Goal: Obtain resource: Download file/media

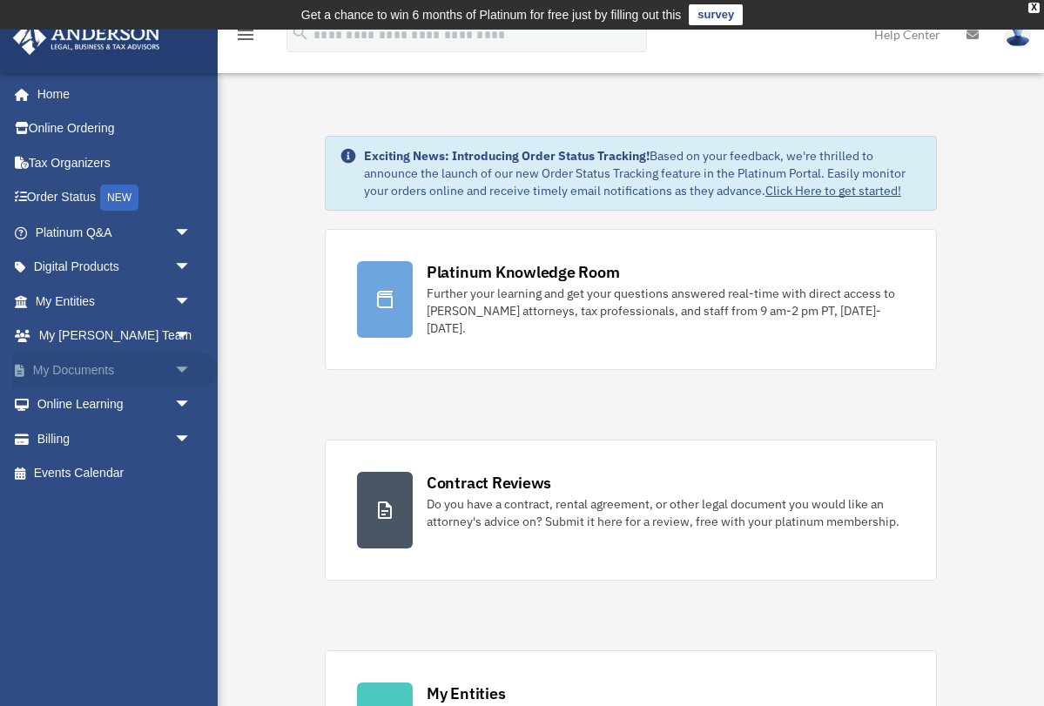
click at [185, 365] on span "arrow_drop_down" at bounding box center [191, 371] width 35 height 36
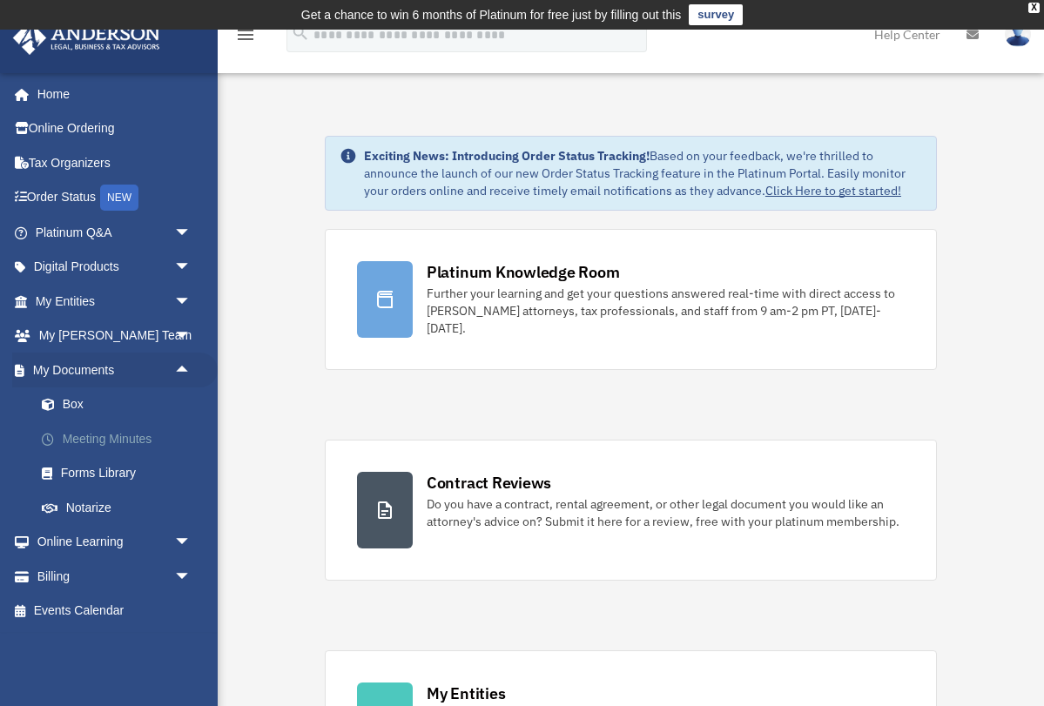
scroll to position [96, 0]
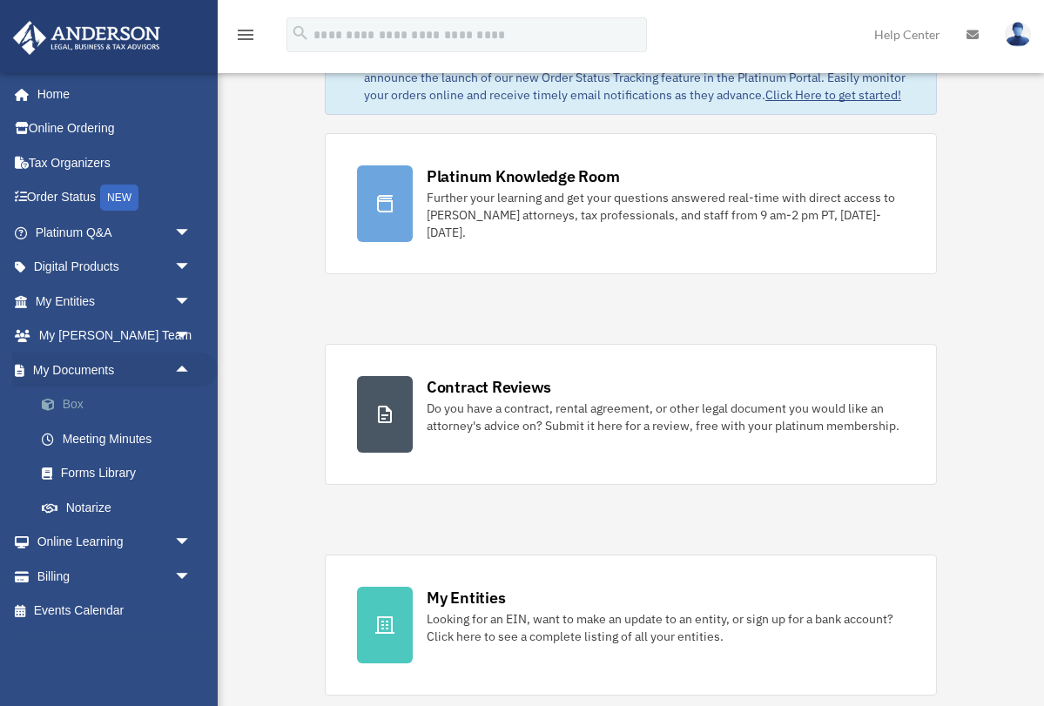
click at [69, 403] on link "Box" at bounding box center [120, 404] width 193 height 35
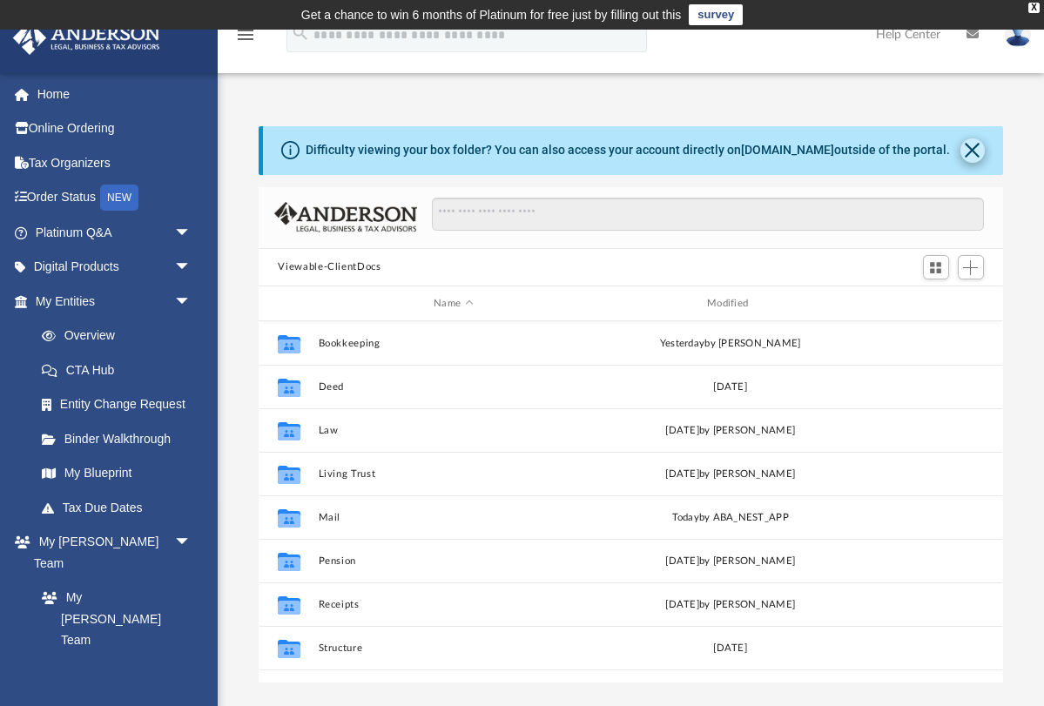
scroll to position [396, 743]
click at [972, 147] on button "Close" at bounding box center [972, 150] width 24 height 24
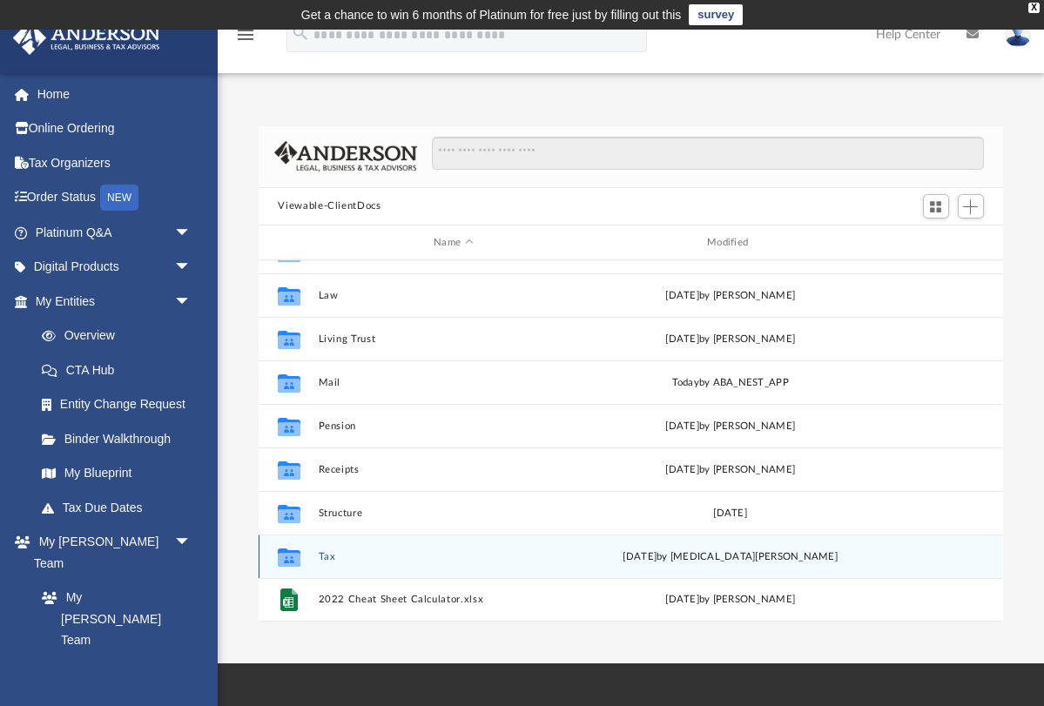
scroll to position [74, 0]
click at [330, 557] on button "Tax" at bounding box center [454, 556] width 270 height 11
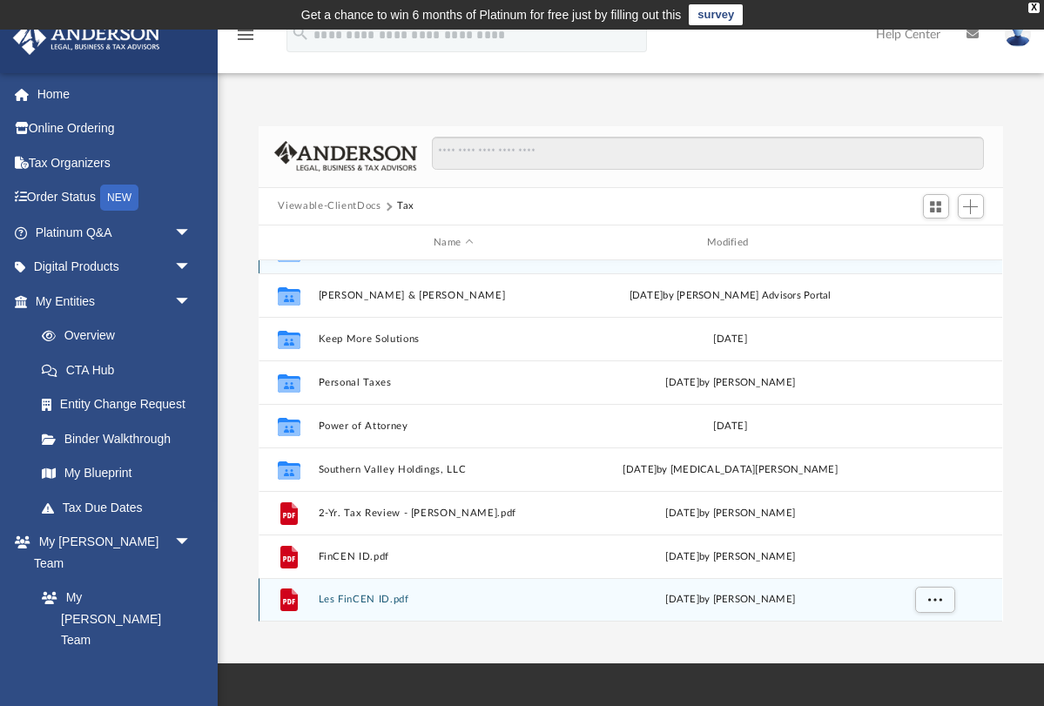
scroll to position [0, 0]
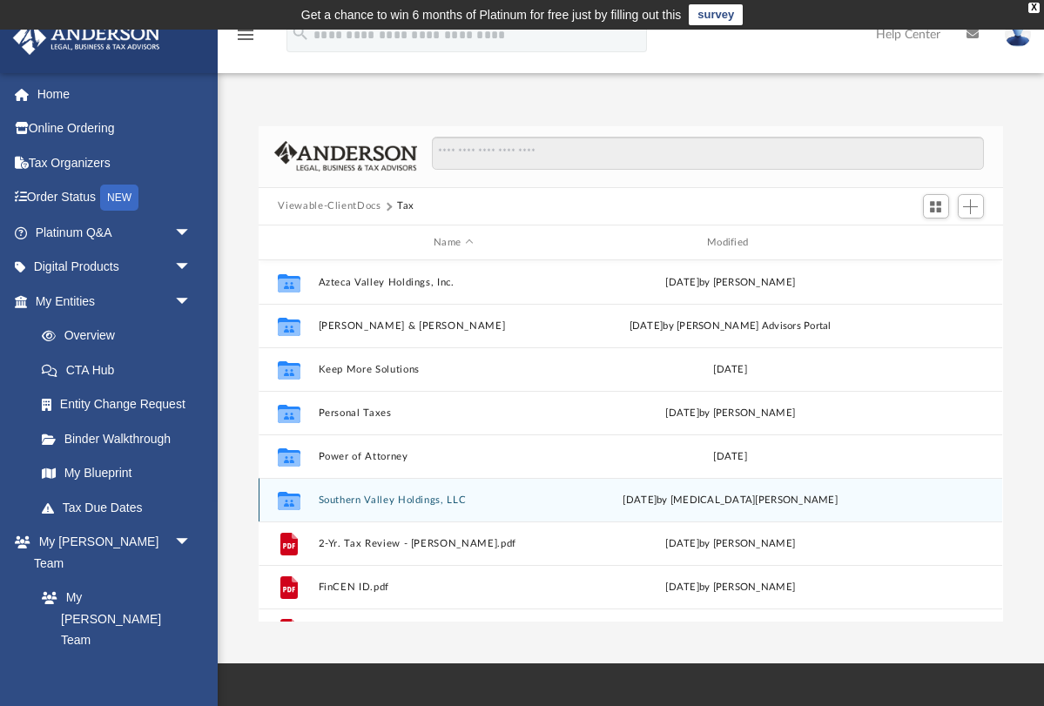
click at [431, 501] on button "Southern Valley Holdings, LLC" at bounding box center [454, 499] width 270 height 11
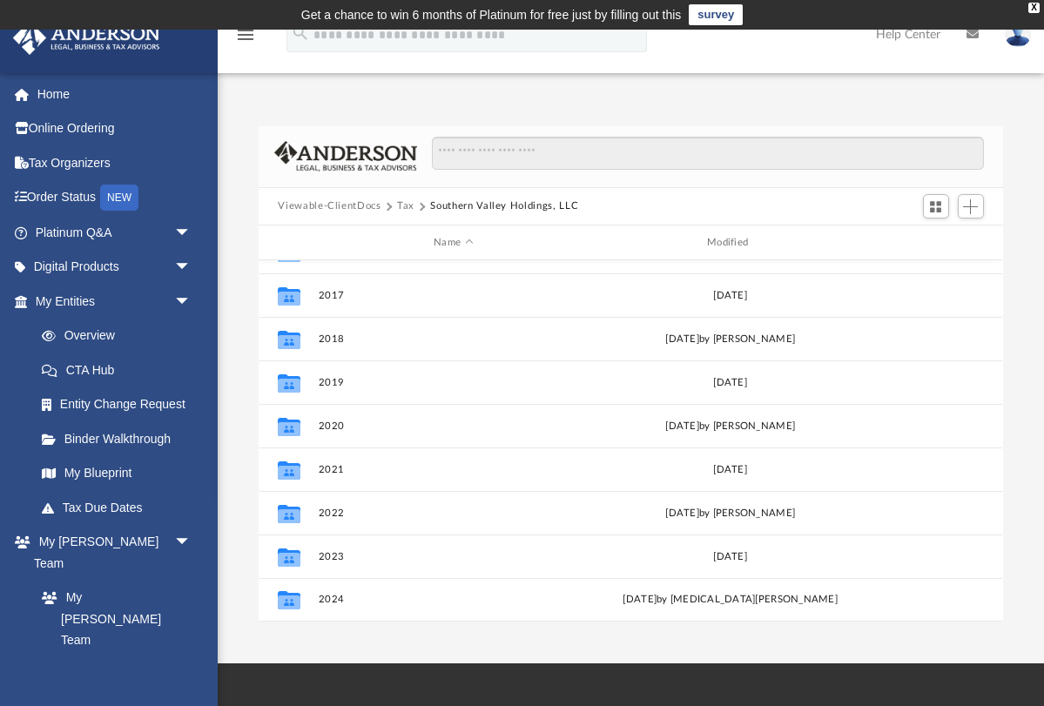
scroll to position [74, 0]
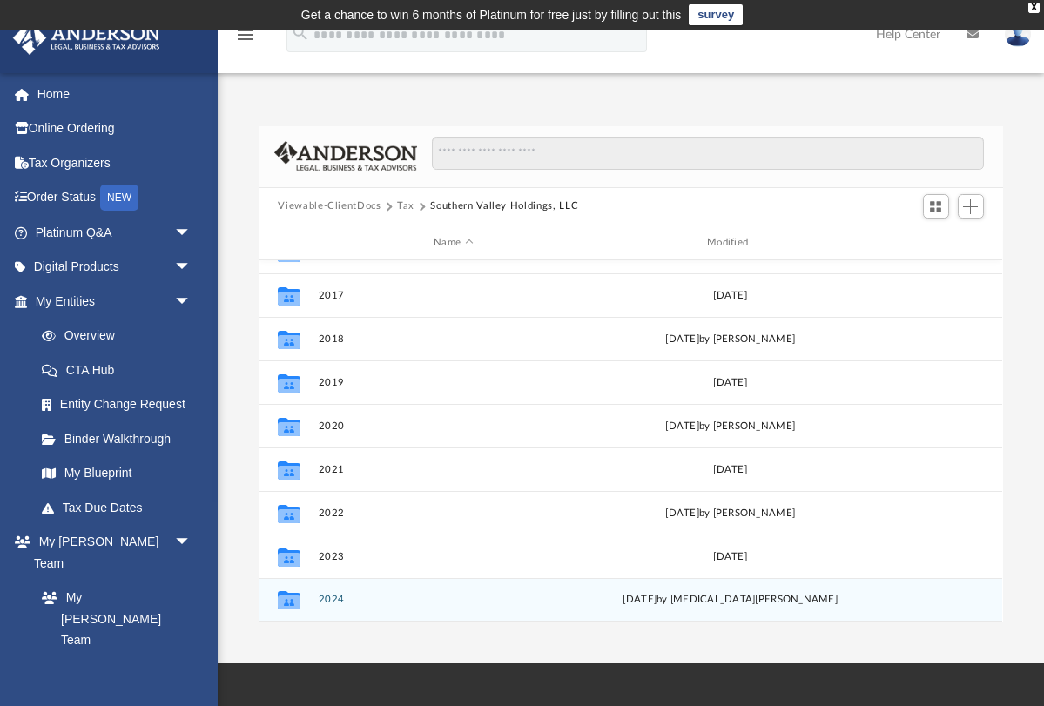
click at [330, 598] on button "2024" at bounding box center [454, 599] width 270 height 11
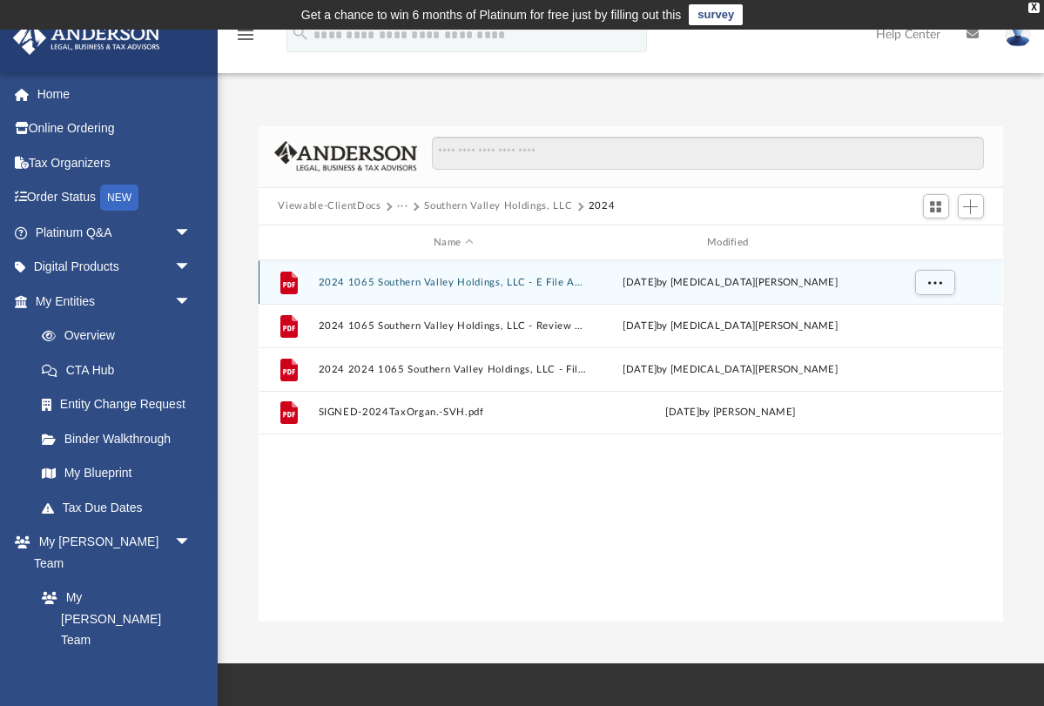
scroll to position [0, 0]
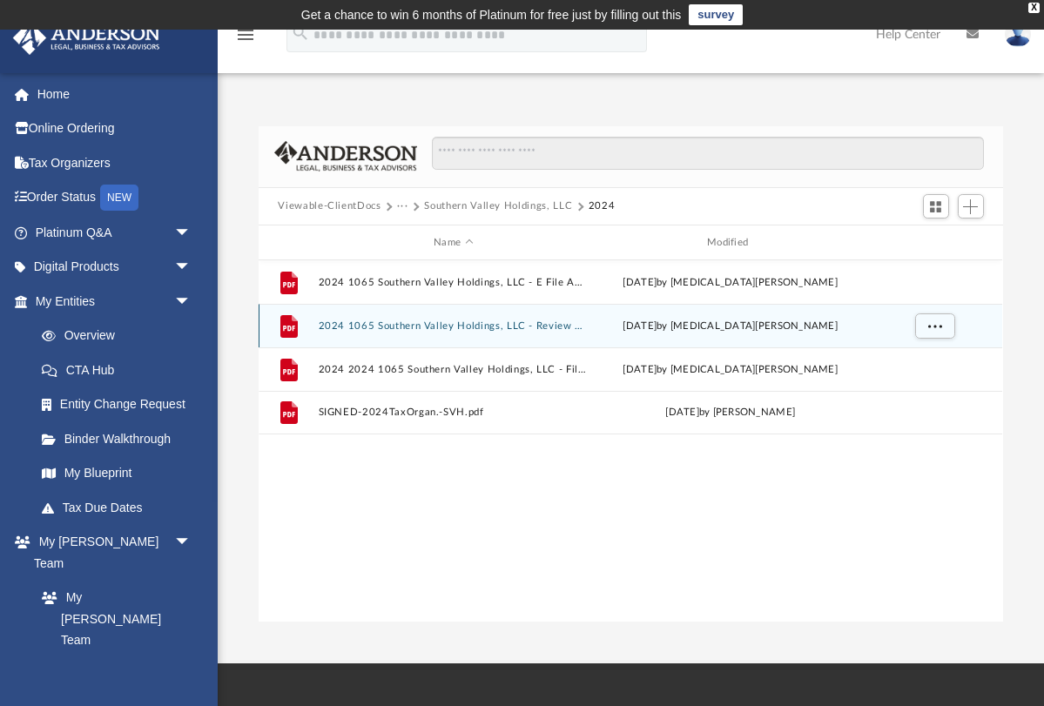
click at [521, 324] on button "2024 1065 Southern Valley Holdings, LLC - Review Copy.pdf" at bounding box center [454, 325] width 270 height 11
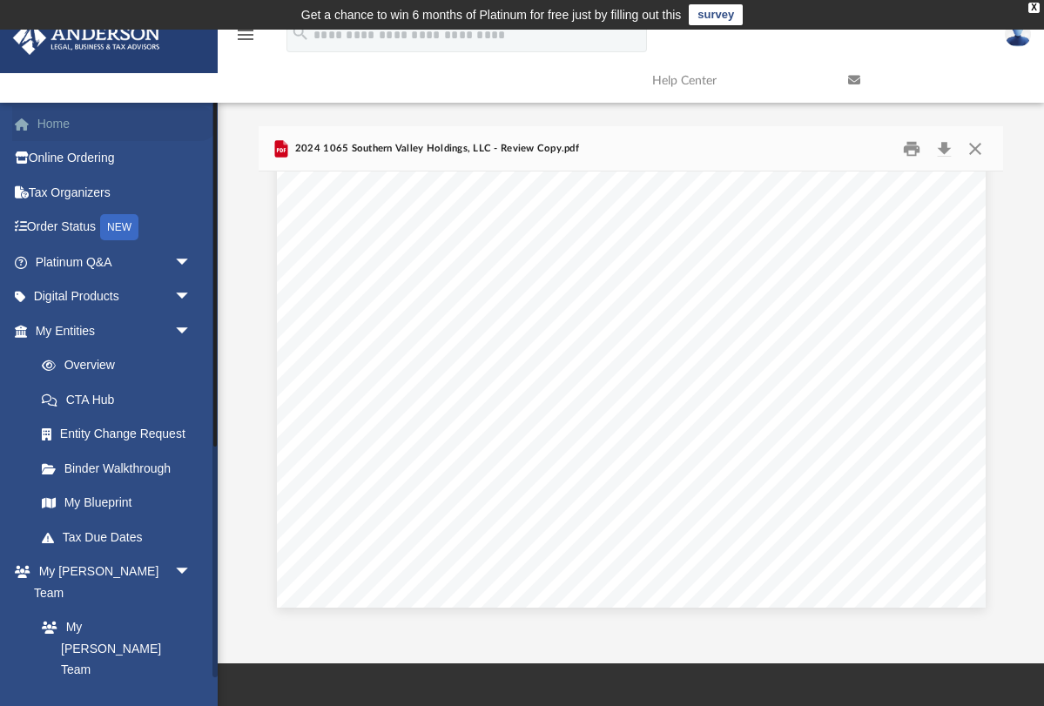
click at [60, 127] on link "Home" at bounding box center [114, 123] width 205 height 35
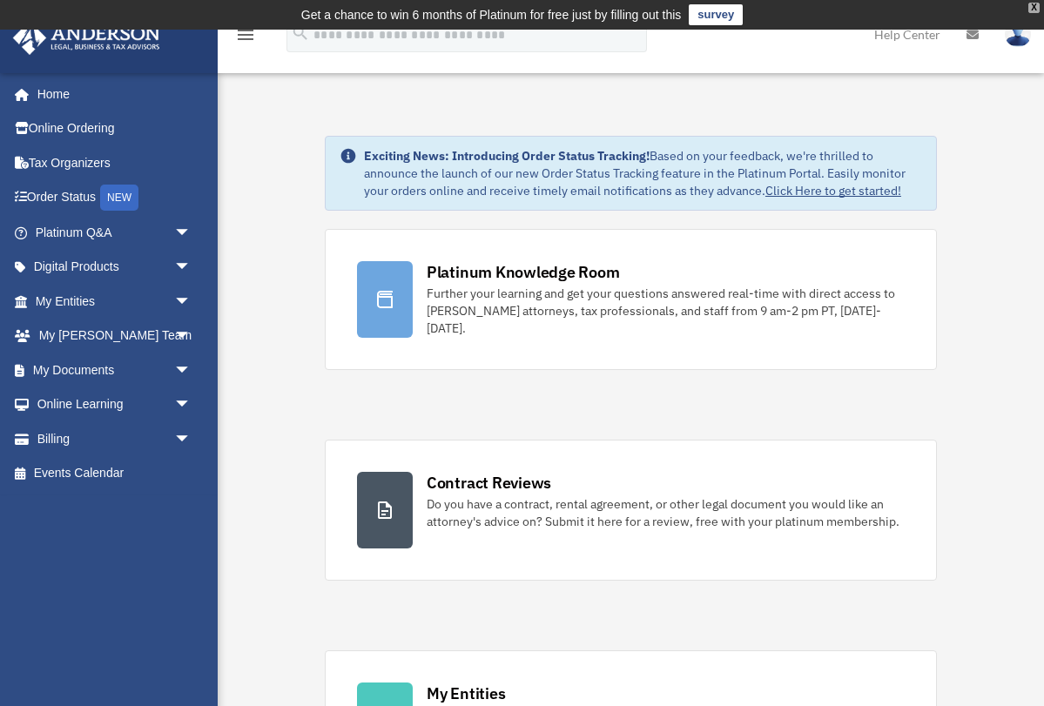
click at [1033, 8] on div "X" at bounding box center [1033, 8] width 11 height 10
